Goal: Complete application form

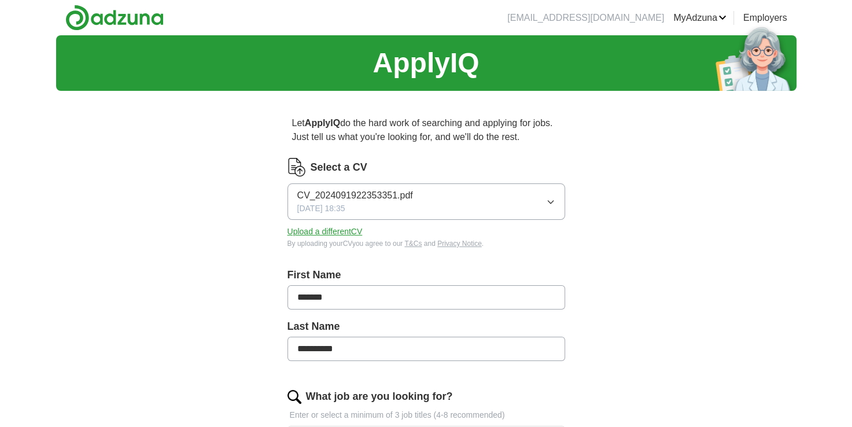
click at [360, 193] on span "CV_2024091922353351.pdf" at bounding box center [355, 196] width 116 height 14
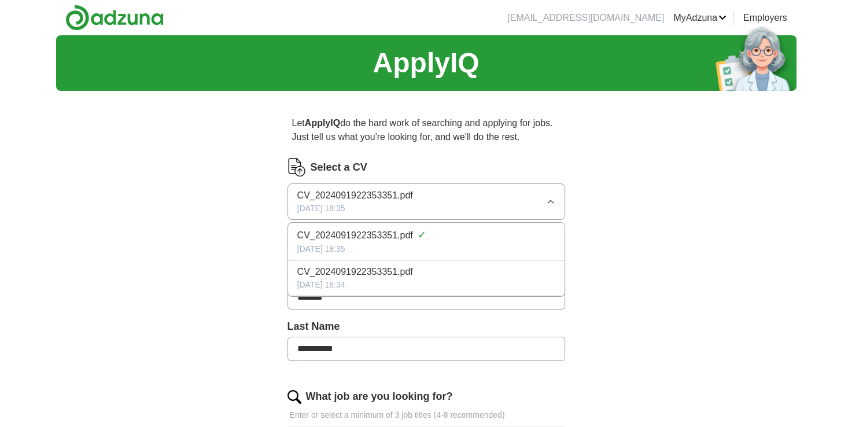
click at [360, 193] on span "CV_2024091922353351.pdf" at bounding box center [355, 196] width 116 height 14
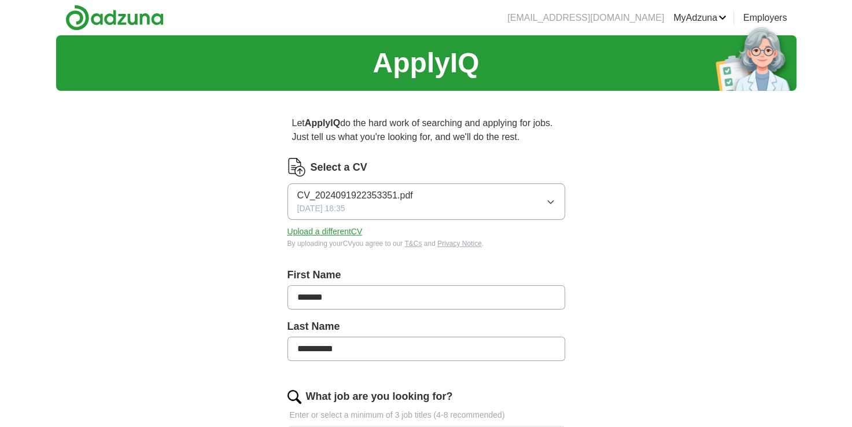
click at [360, 193] on span "CV_2024091922353351.pdf" at bounding box center [355, 196] width 116 height 14
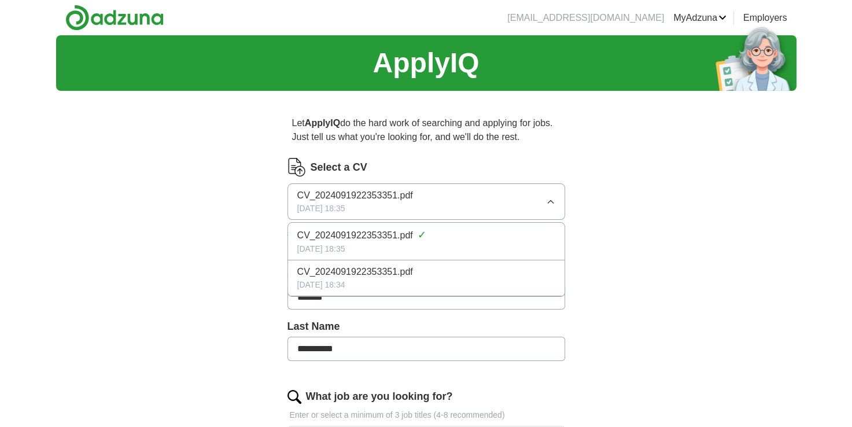
click at [548, 198] on icon "button" at bounding box center [550, 201] width 9 height 9
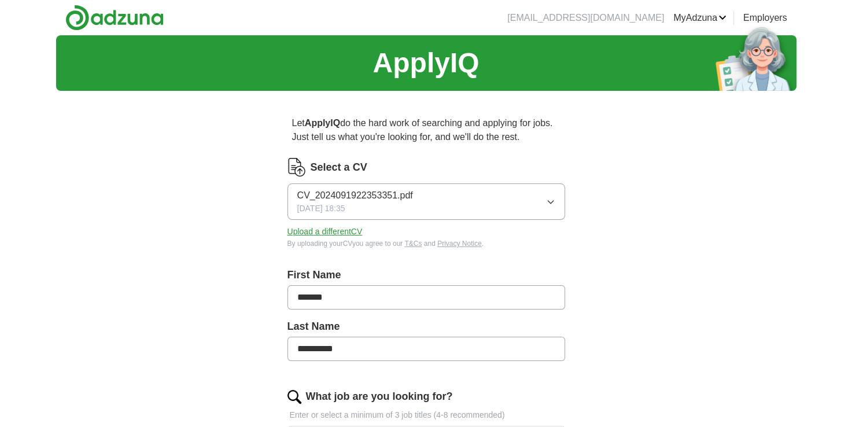
click at [342, 233] on button "Upload a different CV" at bounding box center [325, 232] width 75 height 12
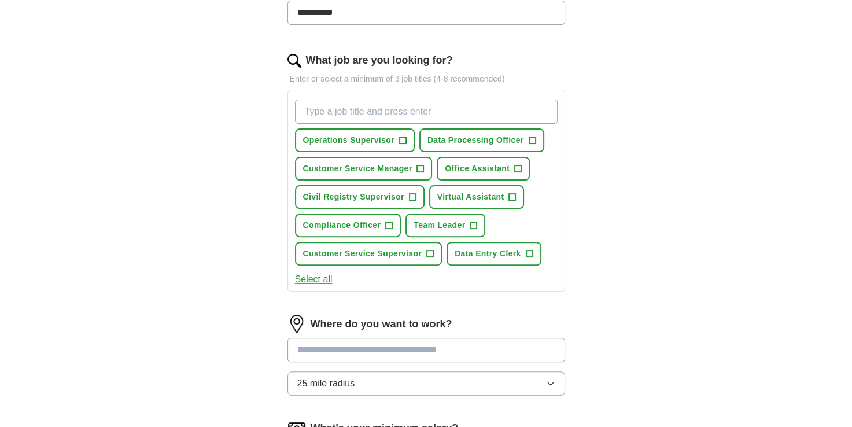
scroll to position [347, 0]
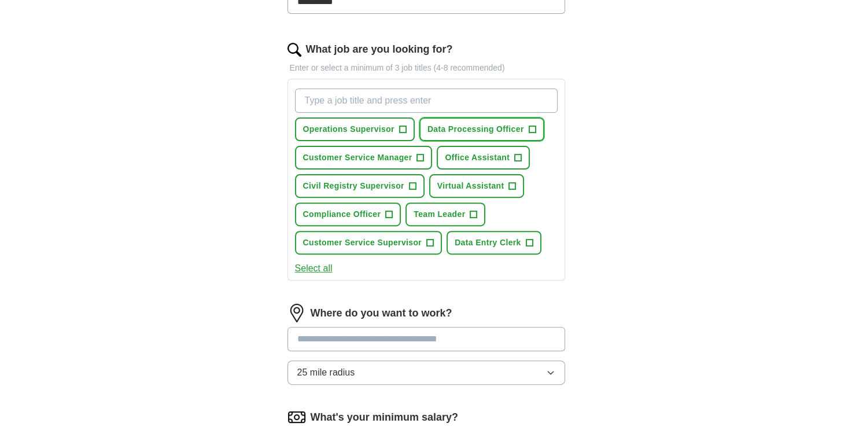
click at [532, 127] on span "+" at bounding box center [532, 129] width 7 height 9
click at [419, 153] on span "+" at bounding box center [420, 157] width 7 height 9
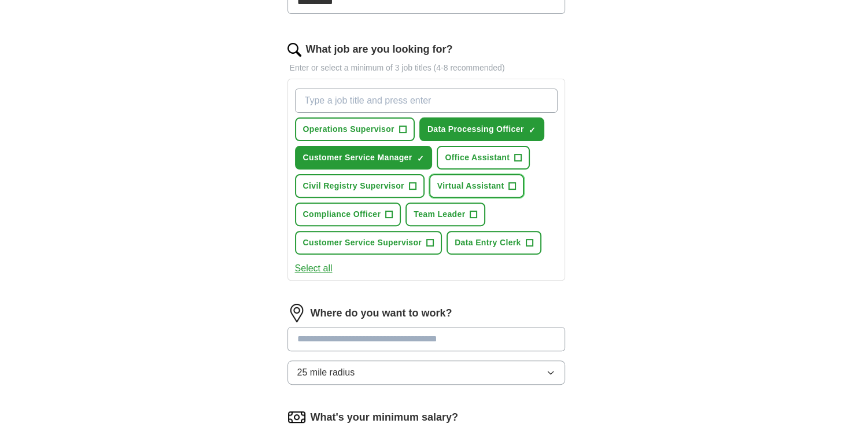
click at [507, 183] on button "Virtual Assistant +" at bounding box center [476, 186] width 95 height 24
click at [527, 239] on span "+" at bounding box center [529, 242] width 7 height 9
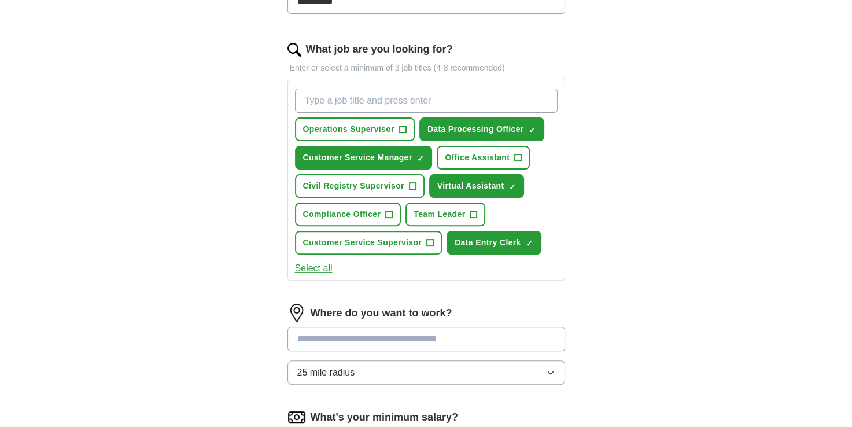
click at [381, 334] on input at bounding box center [427, 339] width 278 height 24
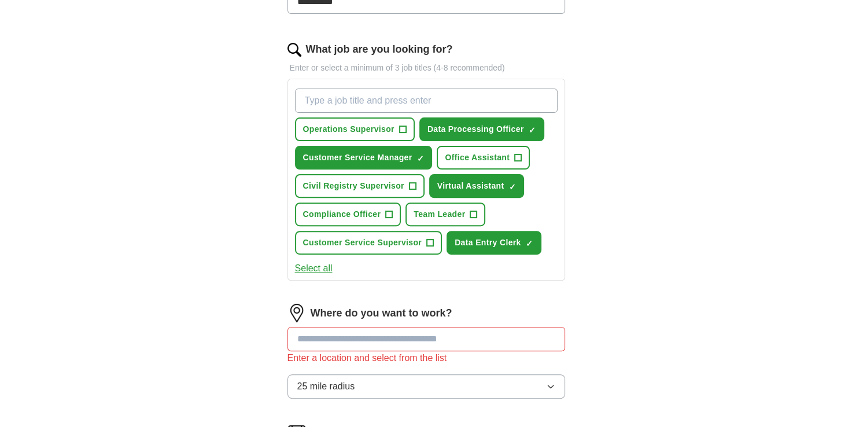
click at [550, 374] on button "25 mile radius" at bounding box center [427, 386] width 278 height 24
click at [422, 334] on input at bounding box center [427, 339] width 278 height 24
type input "*"
click at [422, 334] on input at bounding box center [427, 339] width 278 height 24
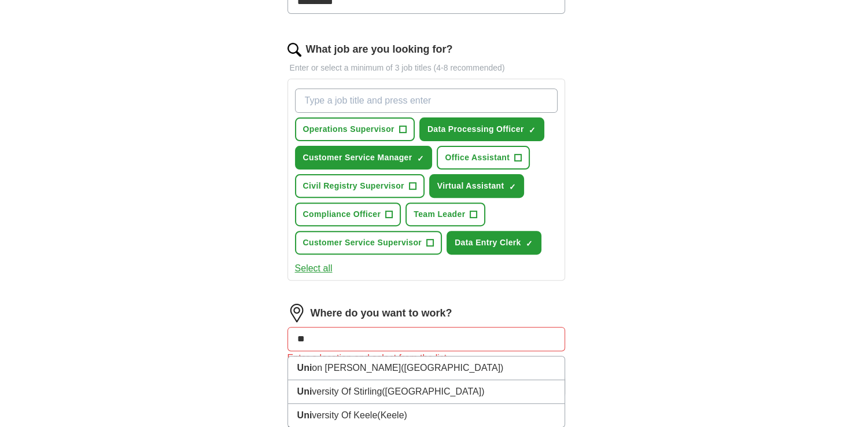
type input "*"
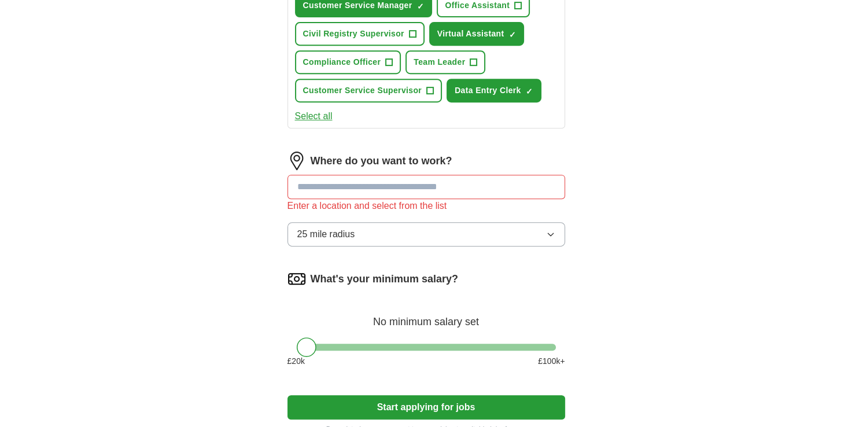
scroll to position [500, 0]
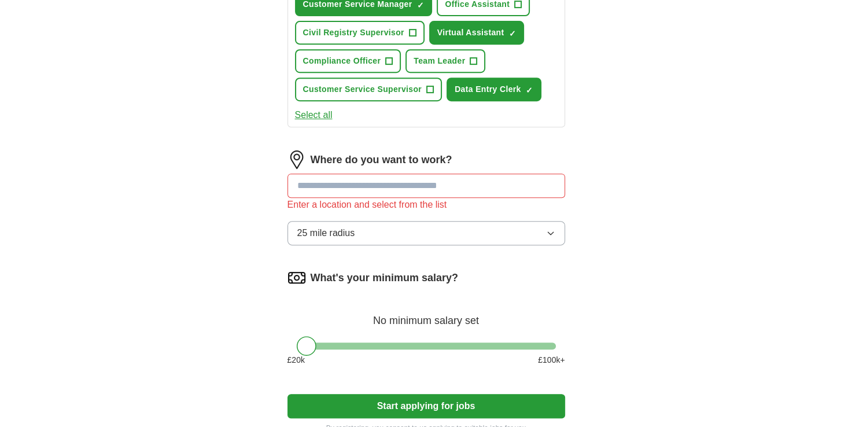
click at [451, 399] on button "Start applying for jobs" at bounding box center [427, 406] width 278 height 24
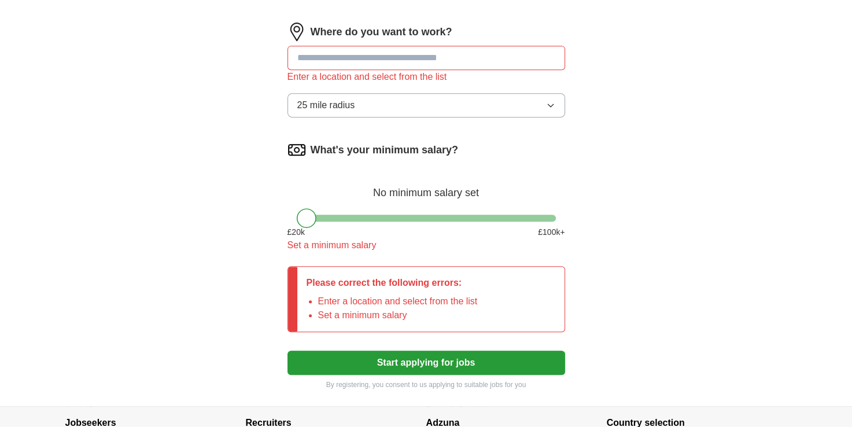
scroll to position [592, 0]
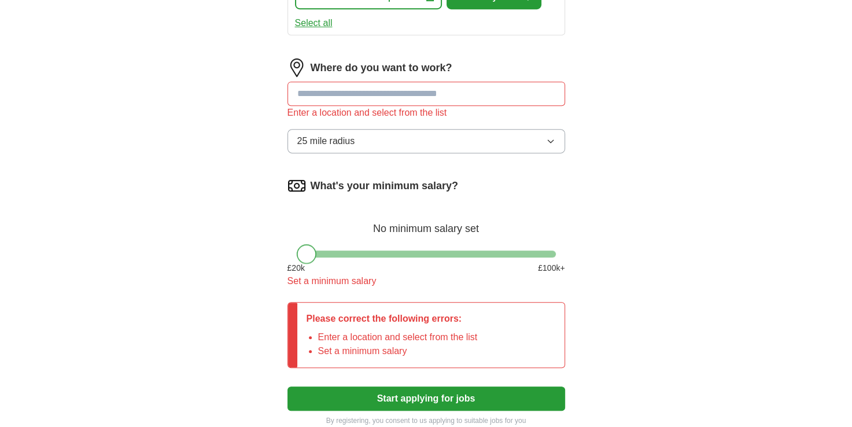
click at [307, 251] on div at bounding box center [307, 254] width 20 height 20
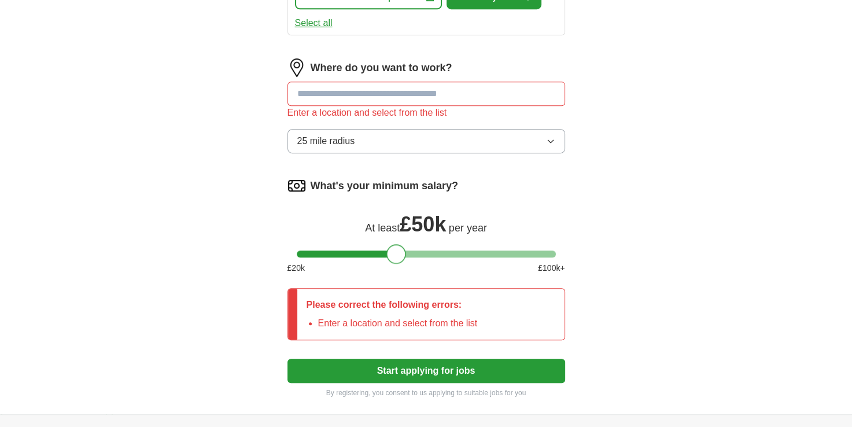
drag, startPoint x: 307, startPoint y: 251, endPoint x: 396, endPoint y: 251, distance: 88.5
click at [396, 251] on div at bounding box center [396, 254] width 20 height 20
click at [456, 95] on input at bounding box center [427, 94] width 278 height 24
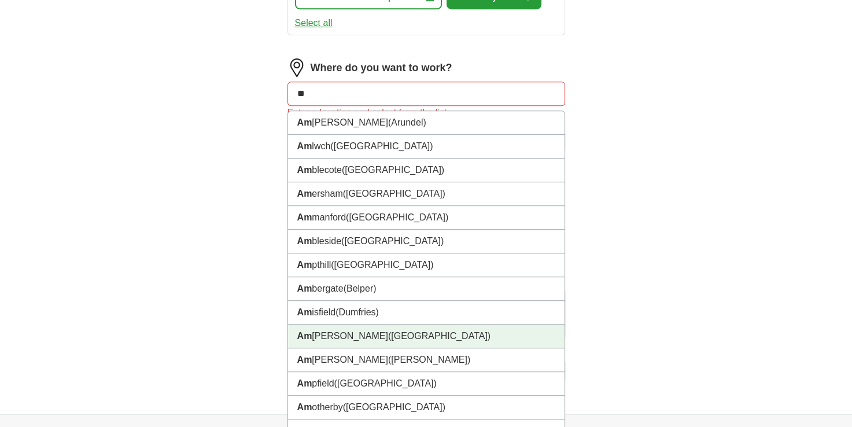
click at [317, 82] on input "**" at bounding box center [427, 94] width 278 height 24
type input "*"
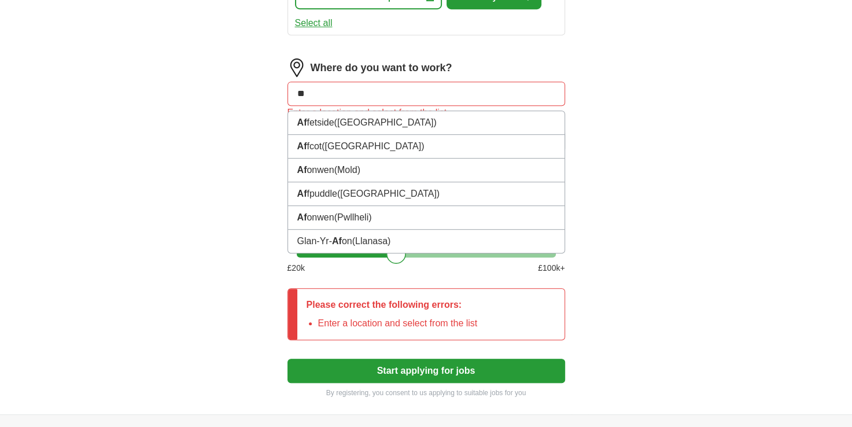
type input "*"
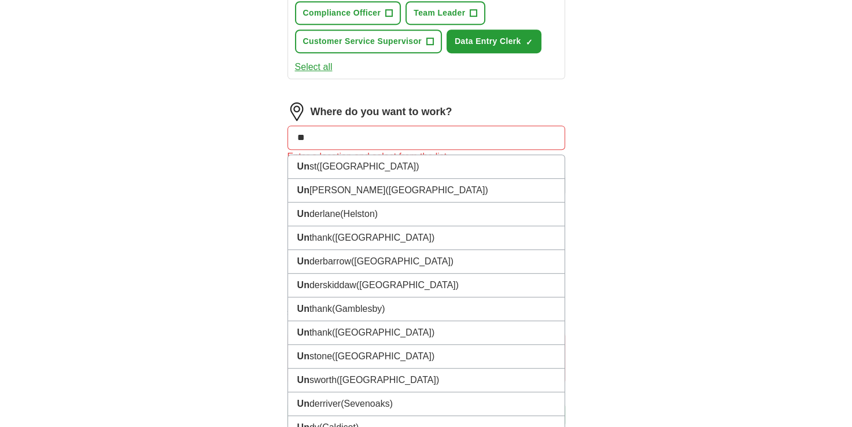
scroll to position [536, 0]
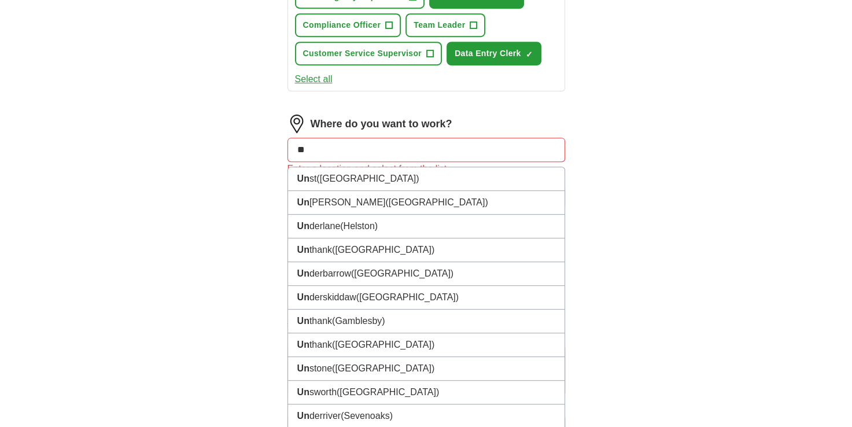
click at [360, 148] on input "**" at bounding box center [427, 150] width 278 height 24
type input "*"
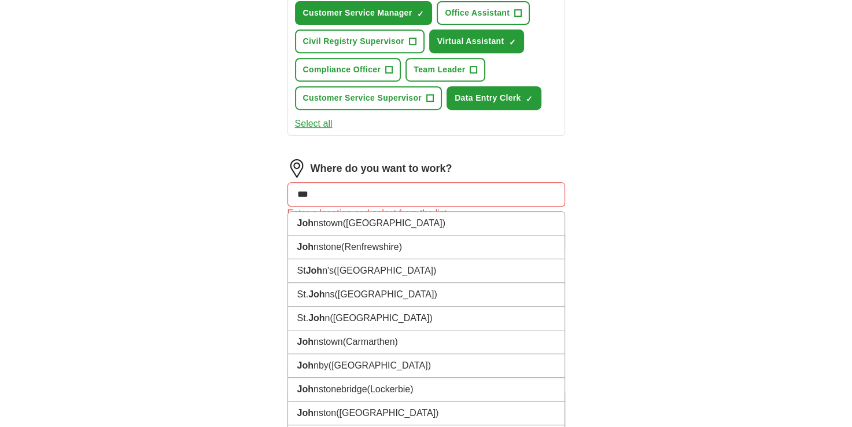
scroll to position [430, 0]
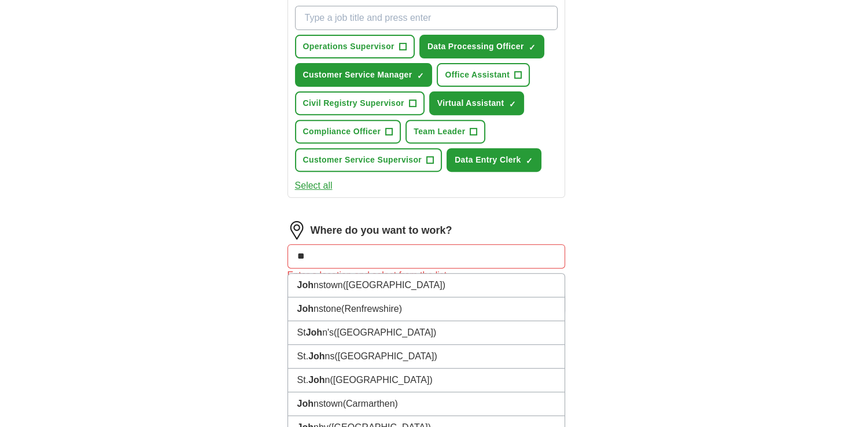
type input "*"
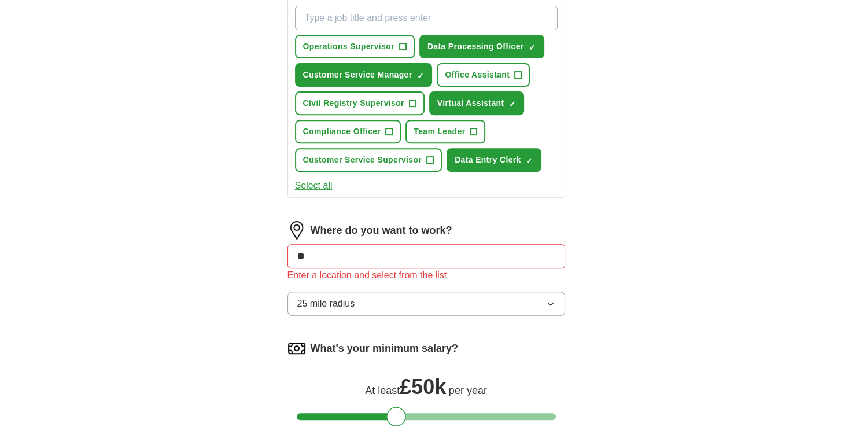
type input "***"
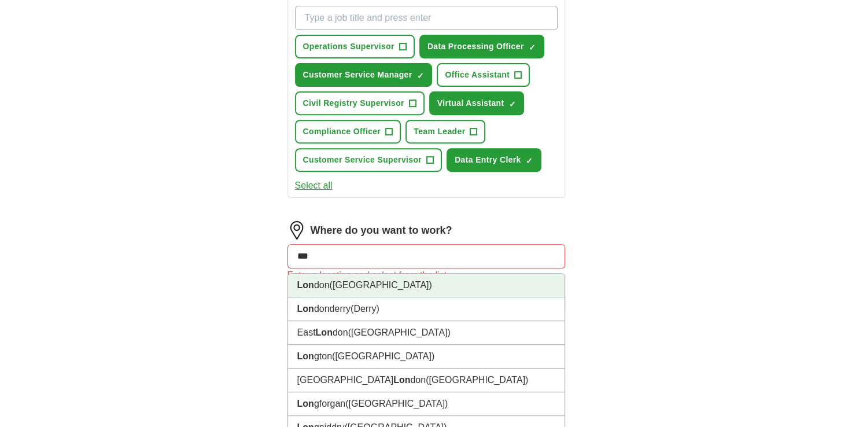
click at [323, 286] on li "Lon don ([GEOGRAPHIC_DATA])" at bounding box center [426, 286] width 277 height 24
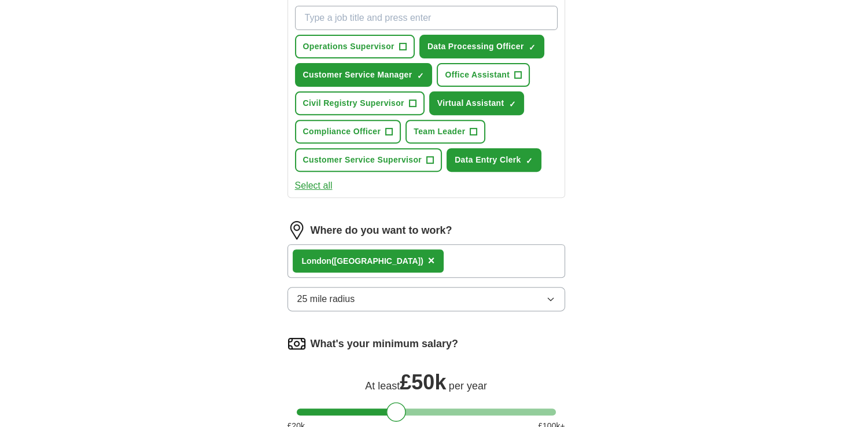
click at [386, 259] on div "Lon don (UK) ×" at bounding box center [427, 261] width 278 height 34
click at [388, 249] on div "Lon don (UK) ×" at bounding box center [427, 261] width 278 height 34
click at [406, 260] on div "Lon don (UK) ×" at bounding box center [427, 261] width 278 height 34
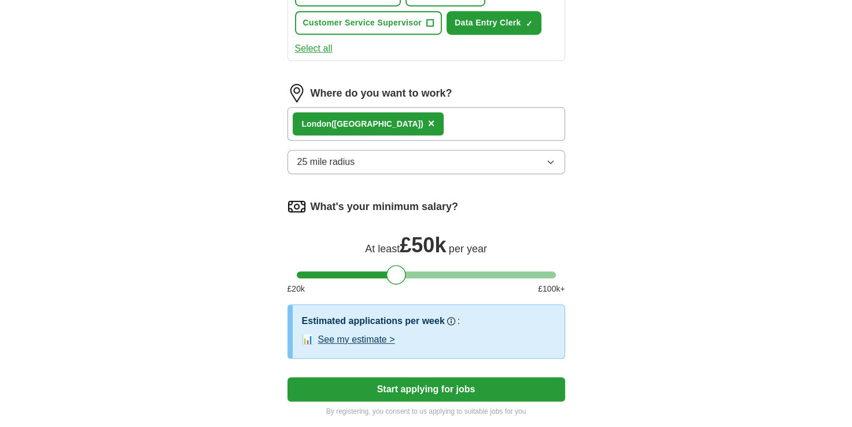
scroll to position [577, 0]
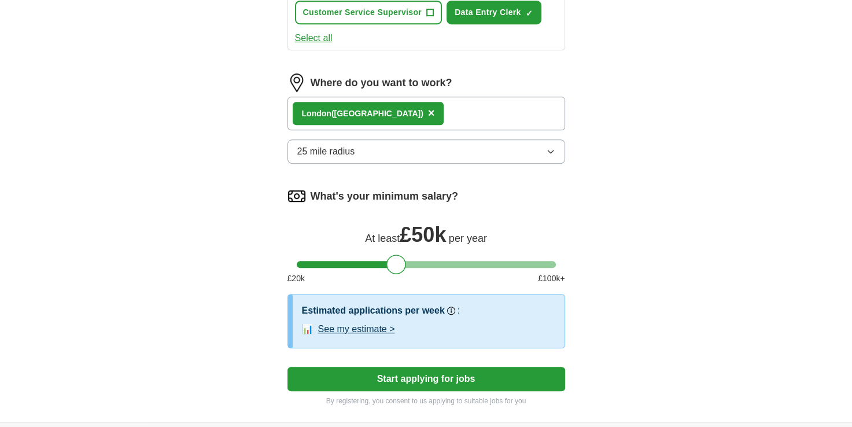
click at [434, 377] on button "Start applying for jobs" at bounding box center [427, 379] width 278 height 24
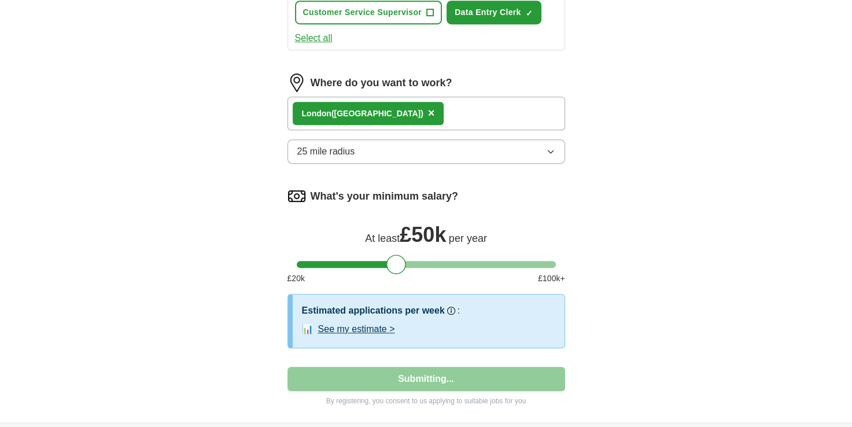
select select "**"
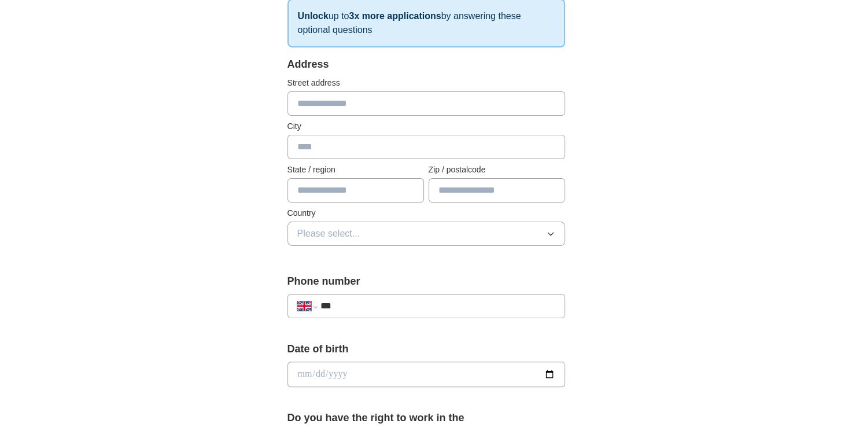
scroll to position [211, 0]
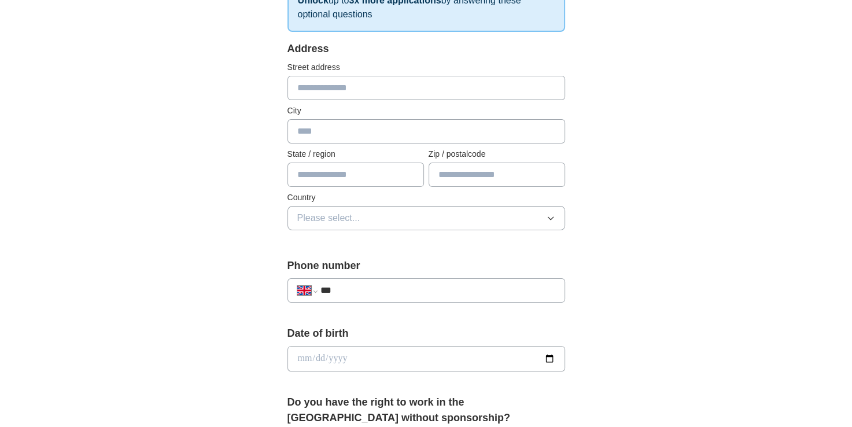
click at [549, 215] on icon "button" at bounding box center [550, 217] width 9 height 9
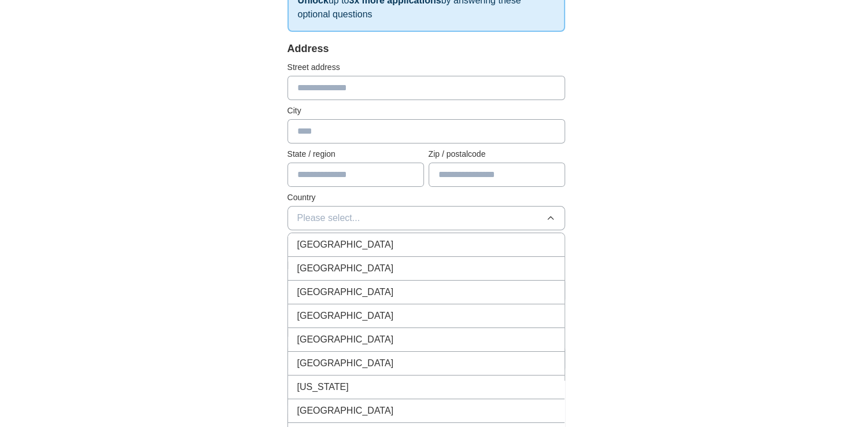
click at [366, 216] on button "Please select..." at bounding box center [427, 218] width 278 height 24
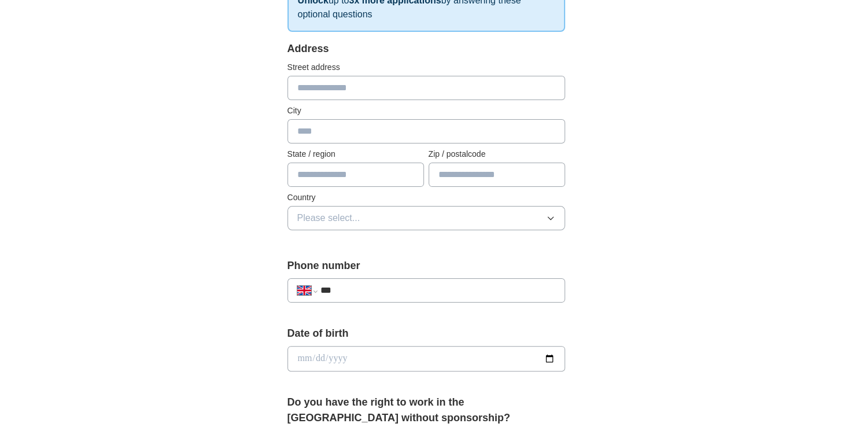
click at [366, 216] on button "Please select..." at bounding box center [427, 218] width 278 height 24
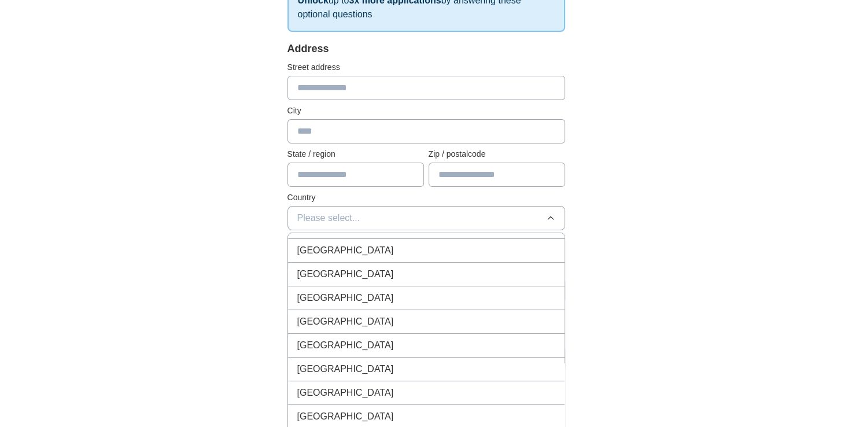
scroll to position [4612, 0]
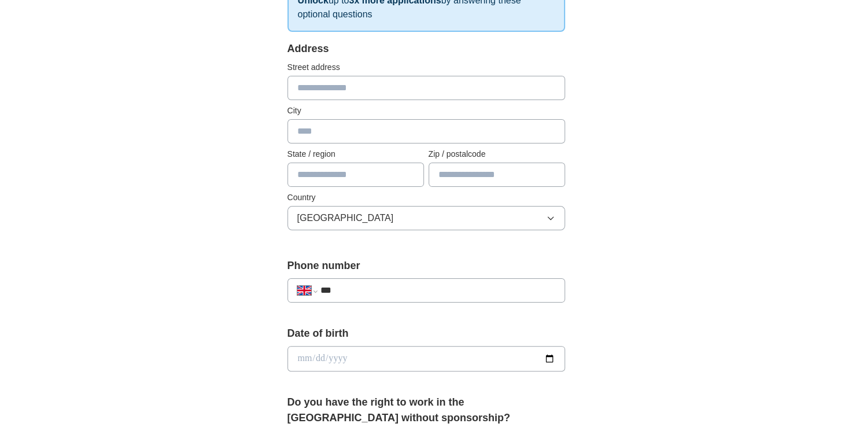
click at [334, 283] on input "***" at bounding box center [437, 290] width 235 height 14
click at [312, 292] on select "**********" at bounding box center [307, 290] width 20 height 14
select select "**"
click at [297, 283] on select "**********" at bounding box center [307, 290] width 20 height 14
type input "**********"
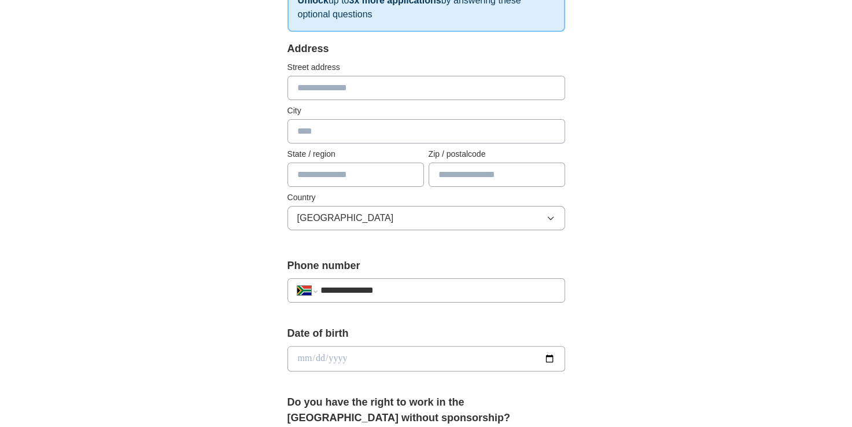
click at [345, 172] on input "text" at bounding box center [356, 175] width 137 height 24
click at [335, 92] on input "text" at bounding box center [427, 88] width 278 height 24
type input "**********"
type input "****"
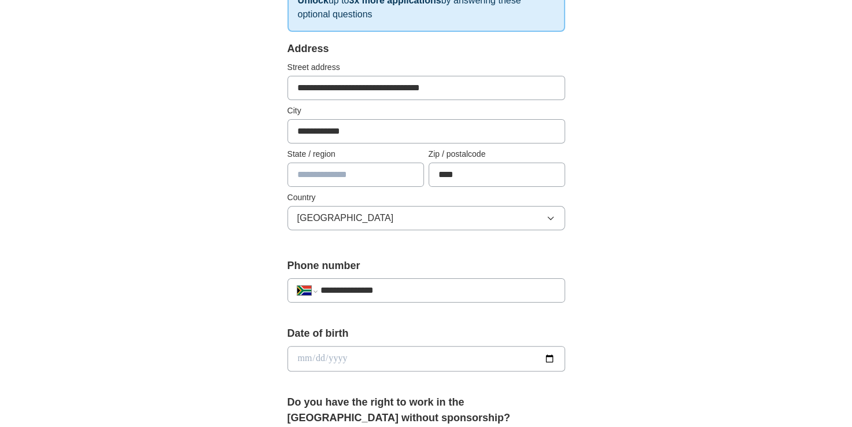
click at [349, 171] on input "text" at bounding box center [356, 175] width 137 height 24
type input "*******"
click at [354, 355] on input "date" at bounding box center [427, 358] width 278 height 25
type input "**********"
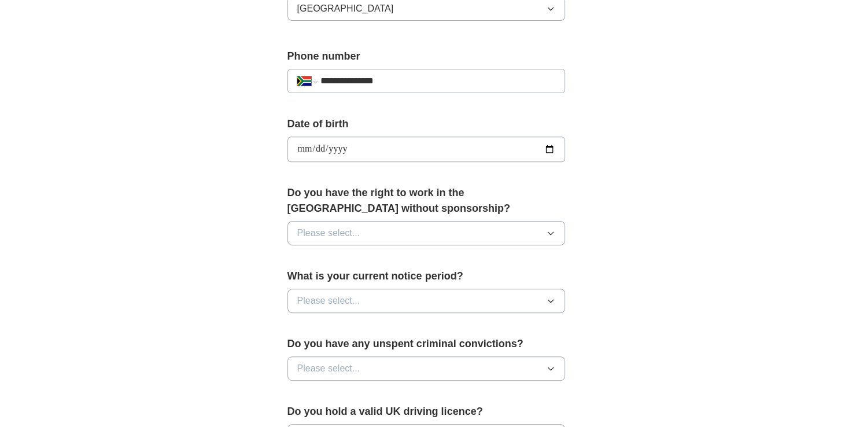
scroll to position [435, 0]
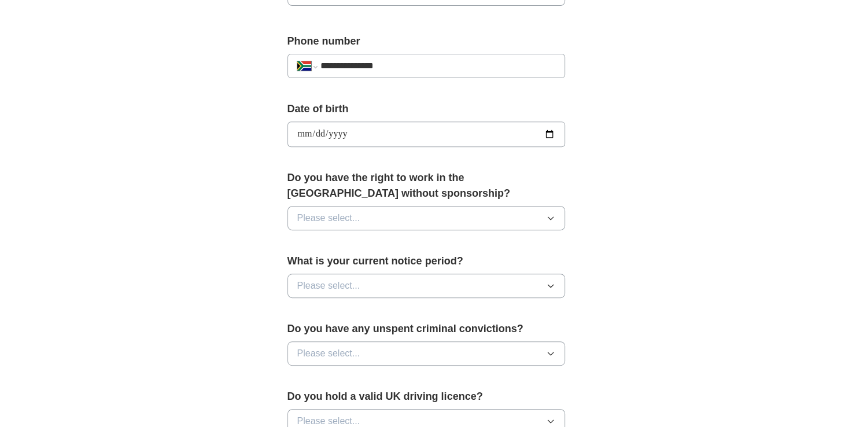
click at [548, 213] on icon "button" at bounding box center [550, 217] width 9 height 9
click at [356, 263] on div "No" at bounding box center [426, 268] width 258 height 14
click at [552, 284] on icon "button" at bounding box center [550, 285] width 9 height 9
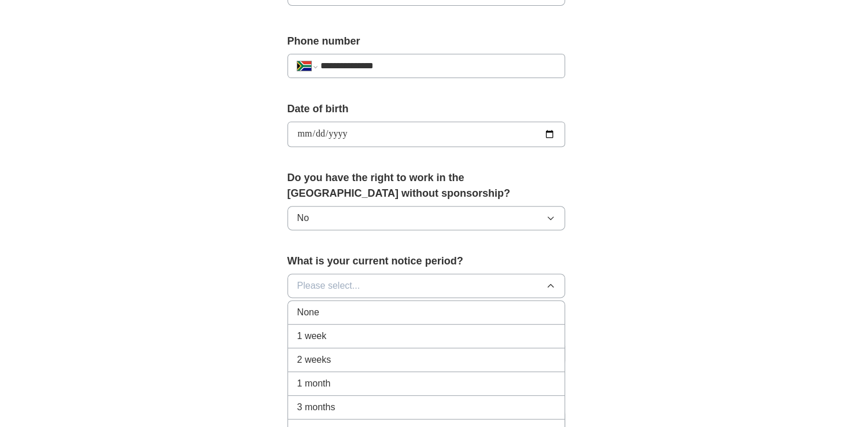
click at [349, 314] on div "None" at bounding box center [426, 312] width 258 height 14
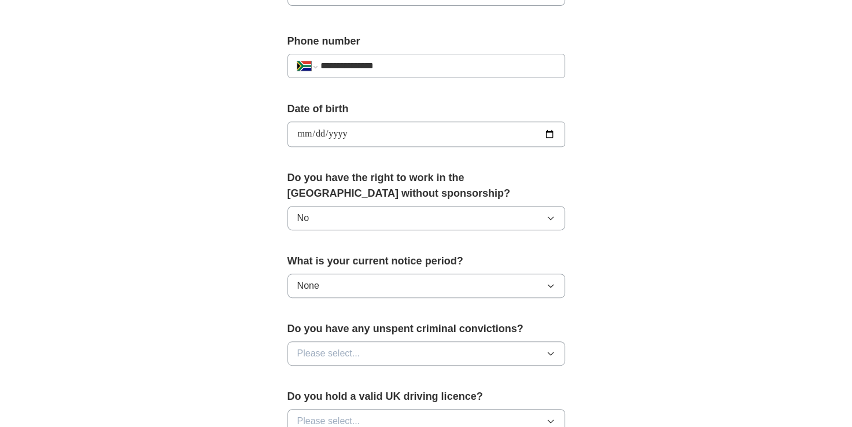
click at [551, 349] on icon "button" at bounding box center [550, 353] width 9 height 9
click at [340, 397] on div "No" at bounding box center [426, 404] width 258 height 14
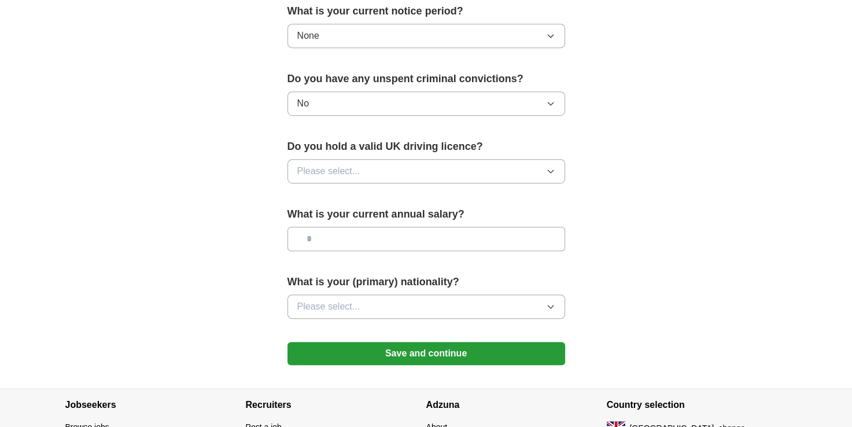
scroll to position [702, 0]
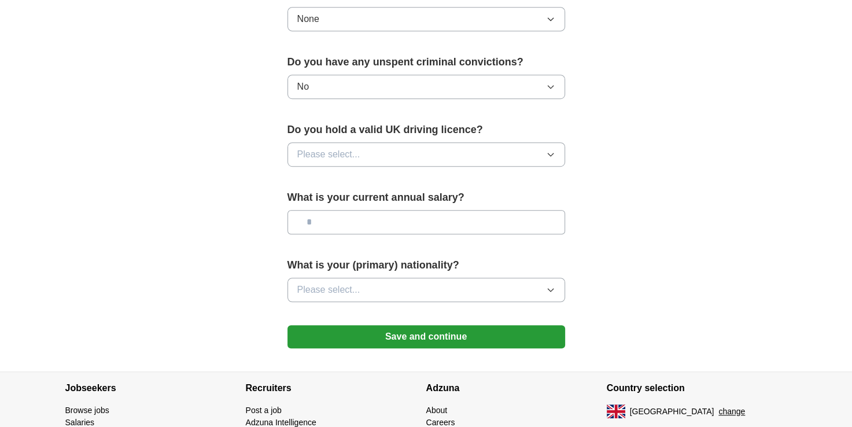
click at [552, 153] on icon "button" at bounding box center [550, 154] width 9 height 9
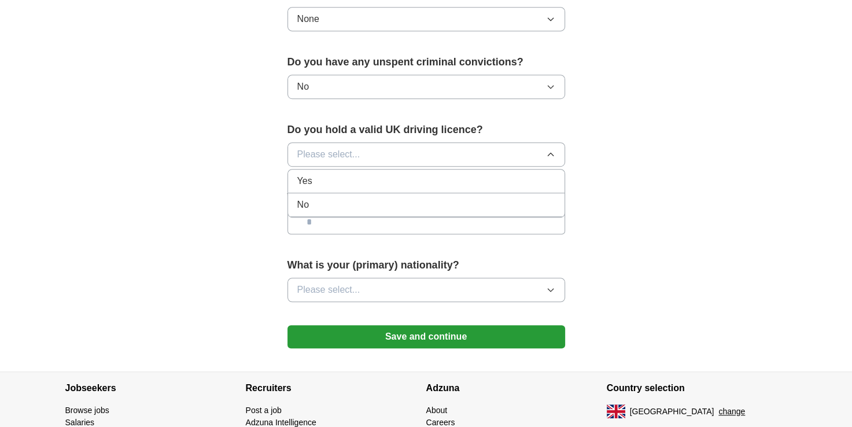
click at [405, 209] on li "No" at bounding box center [426, 205] width 277 height 24
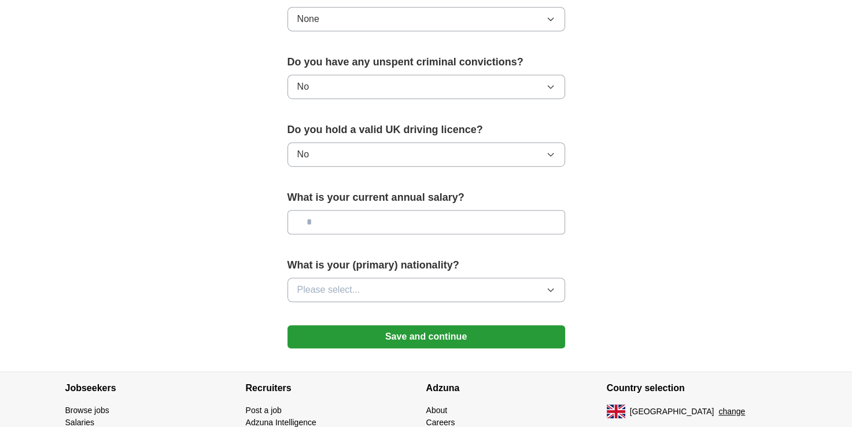
click at [389, 219] on input "text" at bounding box center [427, 222] width 278 height 24
type input "**"
click at [551, 286] on icon "button" at bounding box center [550, 289] width 9 height 9
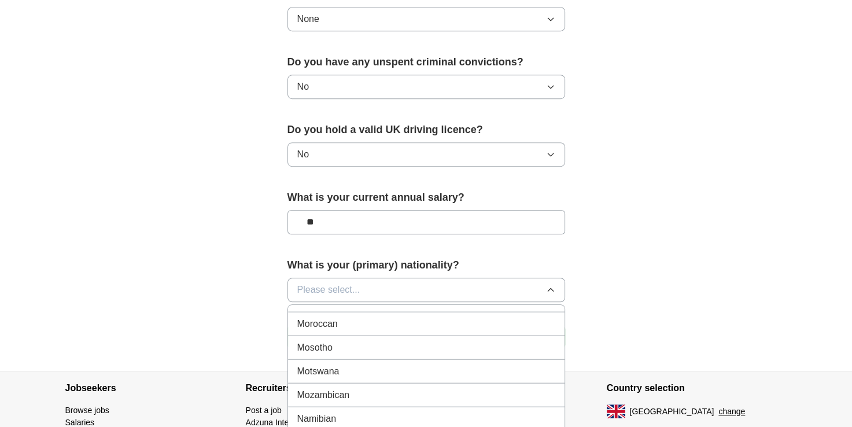
scroll to position [2808, 0]
click at [368, 348] on div "Mosotho" at bounding box center [426, 355] width 258 height 14
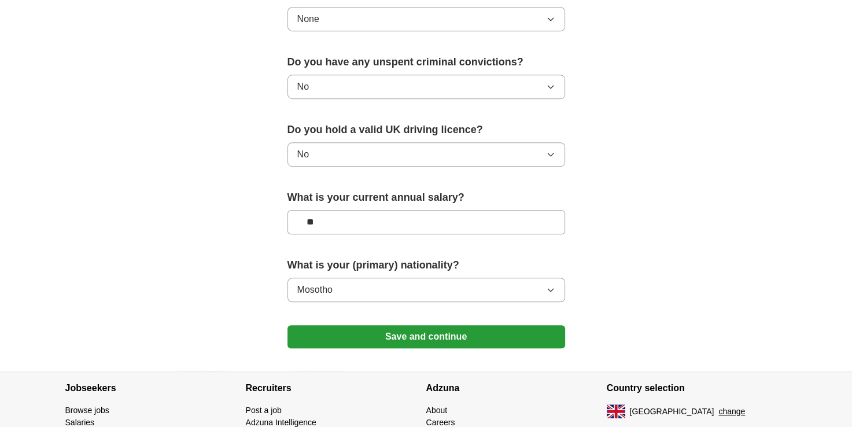
click at [412, 336] on button "Save and continue" at bounding box center [427, 336] width 278 height 23
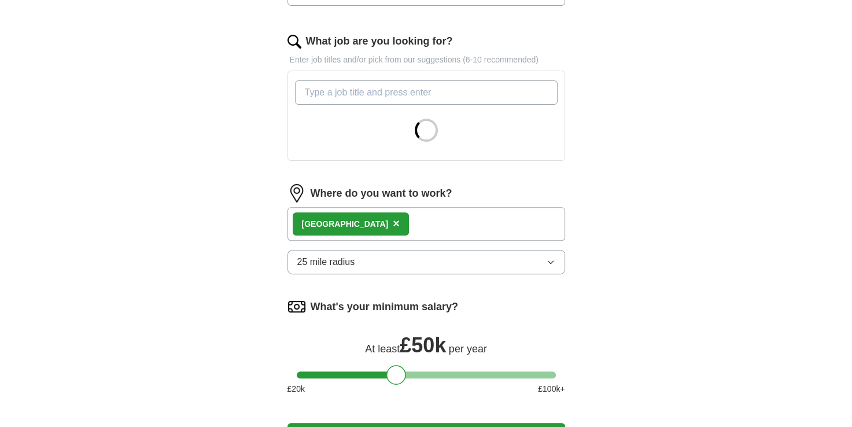
scroll to position [361, 0]
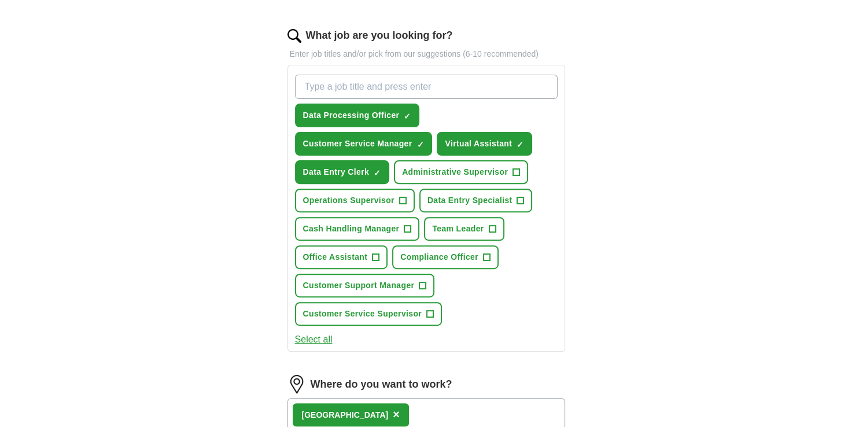
click at [393, 410] on span "×" at bounding box center [396, 414] width 7 height 13
click at [344, 407] on input at bounding box center [427, 410] width 278 height 24
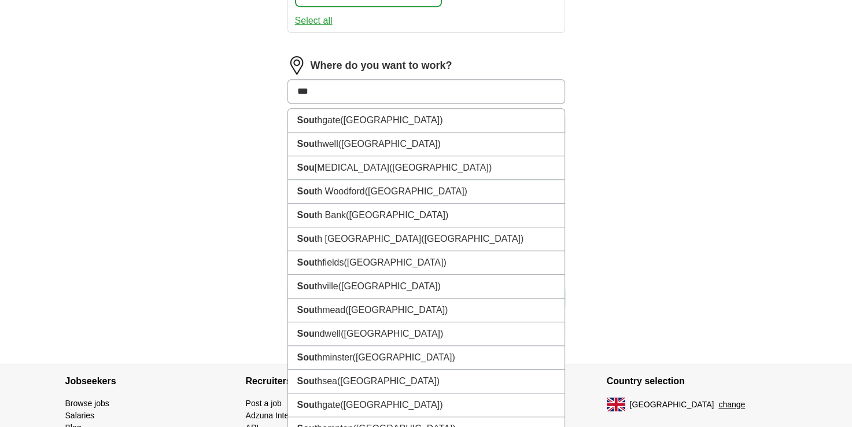
scroll to position [669, 0]
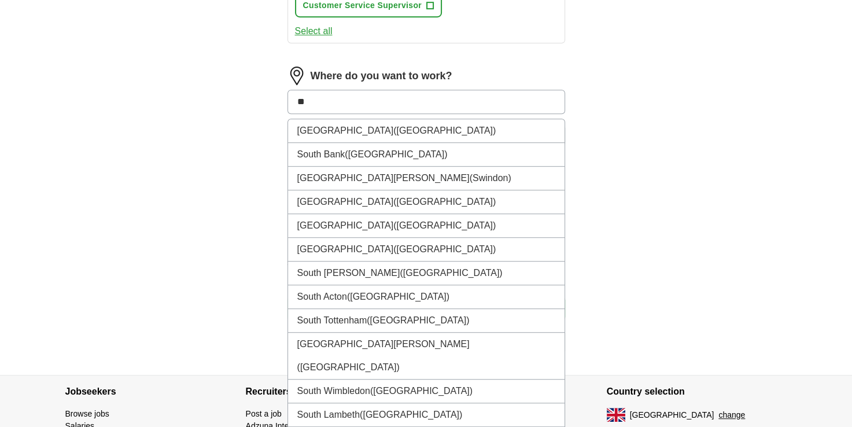
type input "*"
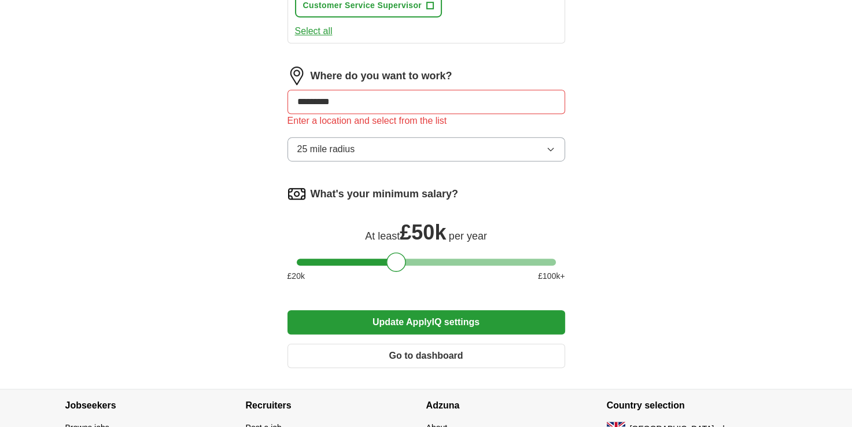
click at [552, 145] on icon "button" at bounding box center [550, 149] width 9 height 9
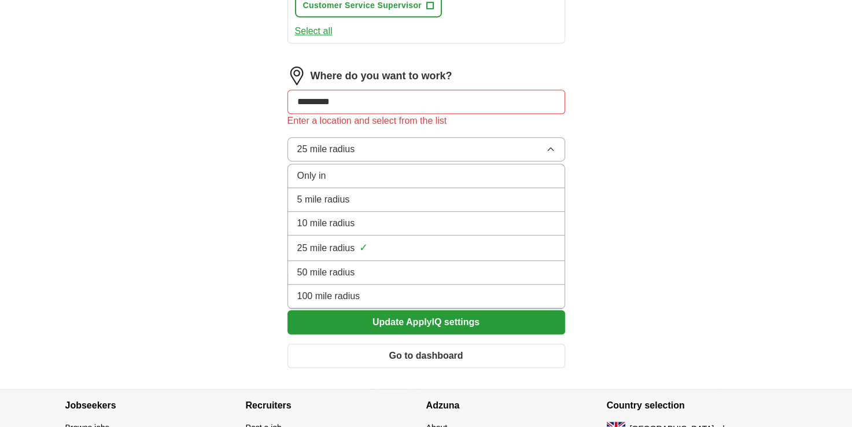
click at [360, 174] on div "Only in" at bounding box center [426, 176] width 258 height 14
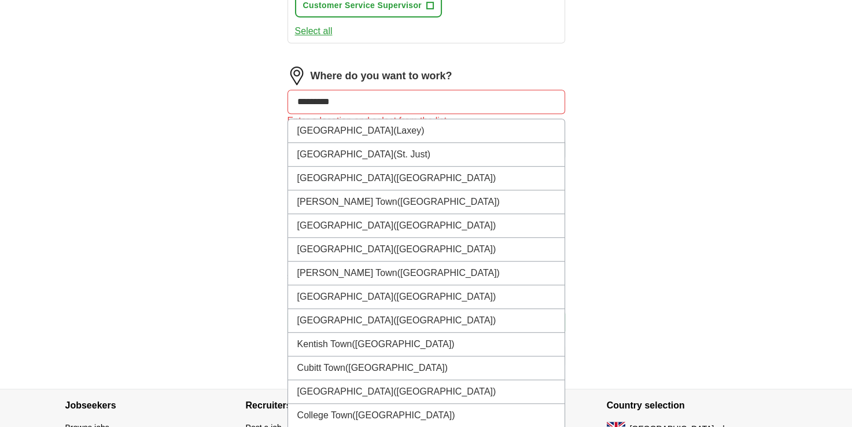
click at [366, 100] on input "*********" at bounding box center [427, 102] width 278 height 24
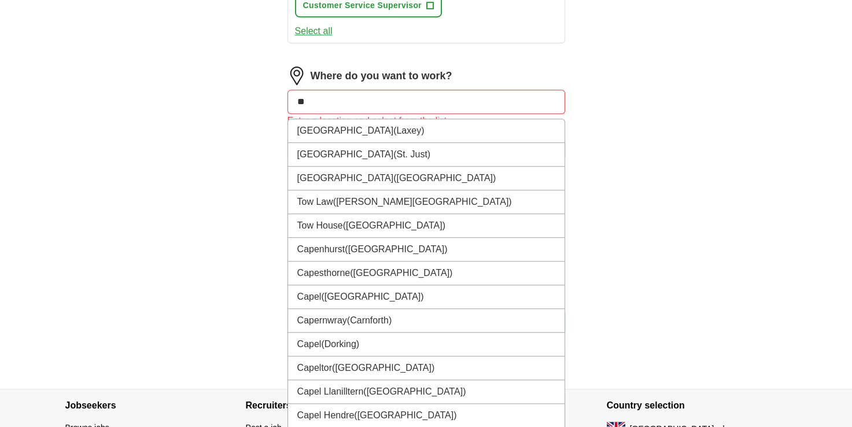
type input "*"
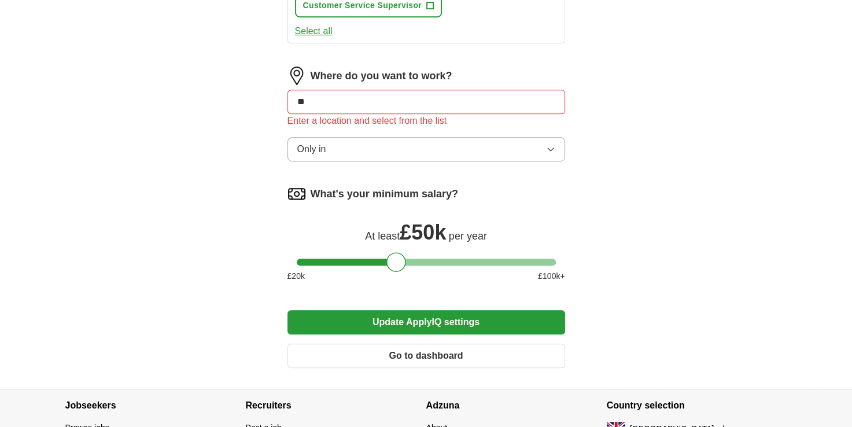
type input "*"
type input "***"
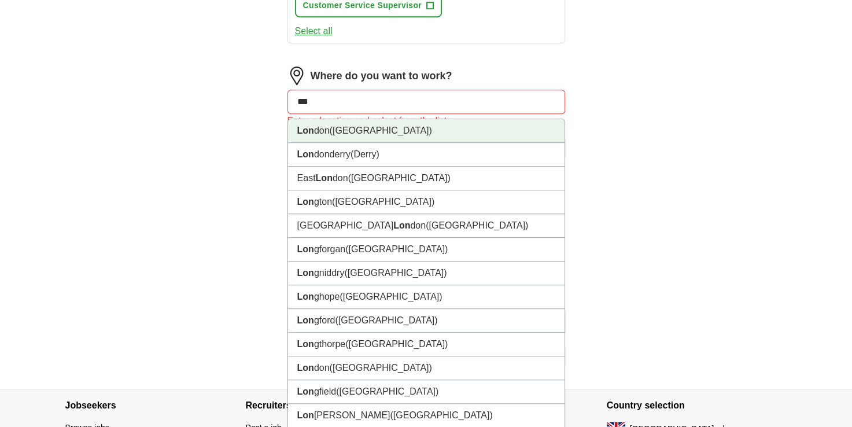
click at [319, 128] on li "Lon don ([GEOGRAPHIC_DATA])" at bounding box center [426, 131] width 277 height 24
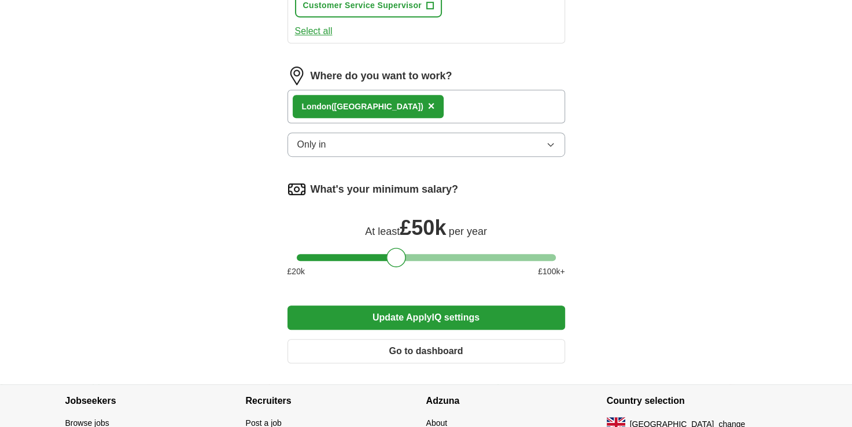
click at [410, 311] on button "Update ApplyIQ settings" at bounding box center [427, 317] width 278 height 24
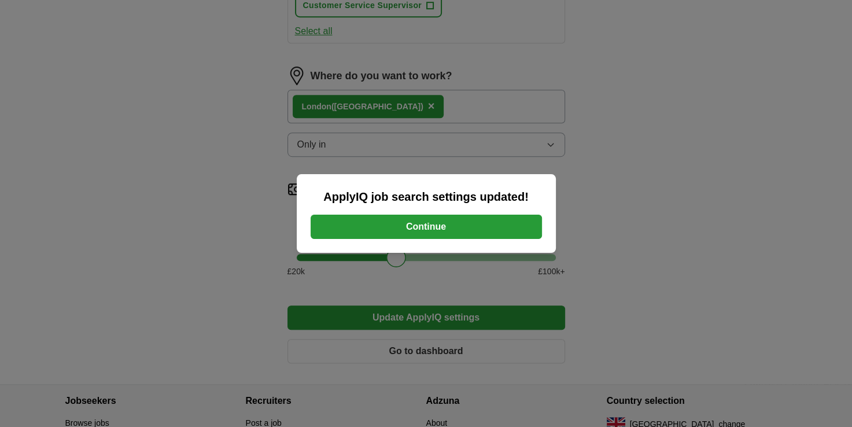
click at [441, 228] on button "Continue" at bounding box center [426, 227] width 231 height 24
